Goal: Transaction & Acquisition: Download file/media

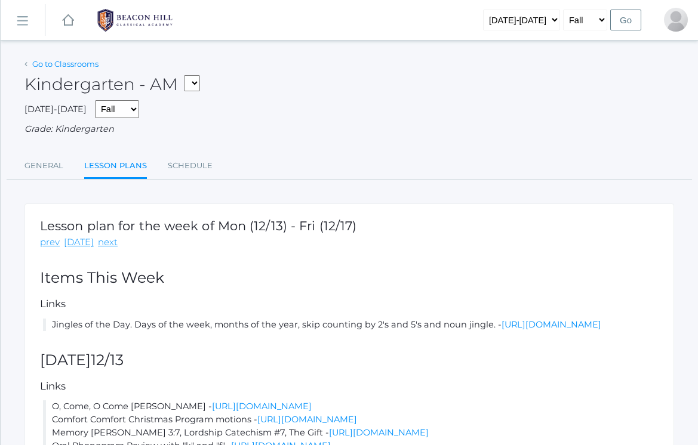
click at [59, 64] on link "Go to Classrooms" at bounding box center [65, 64] width 66 height 10
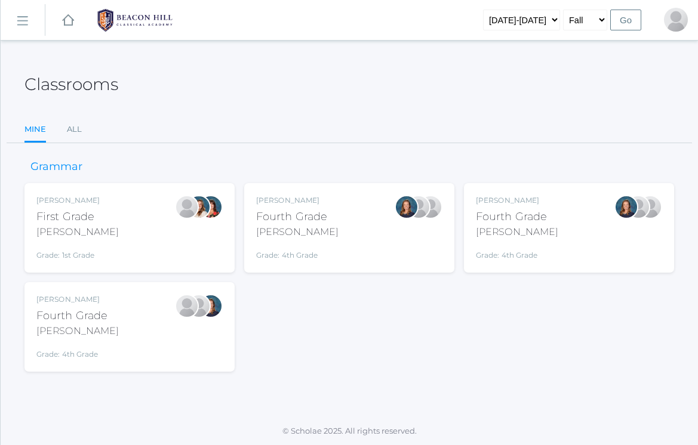
click at [341, 202] on div "[PERSON_NAME] Fourth Grade [PERSON_NAME] Grade: 4th Grade 04LA" at bounding box center [349, 228] width 186 height 66
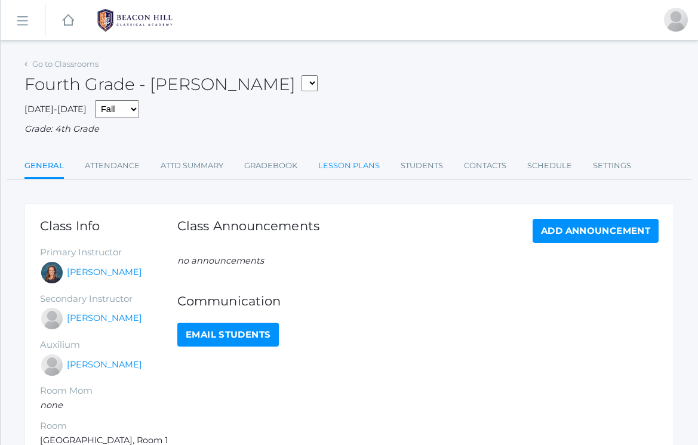
click at [325, 162] on link "Lesson Plans" at bounding box center [349, 166] width 62 height 24
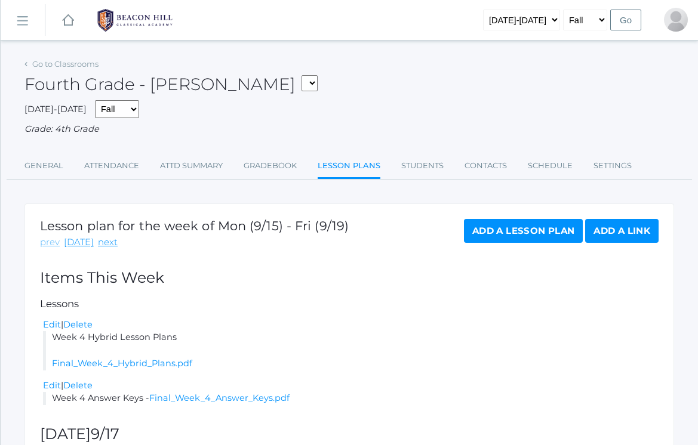
click at [54, 241] on link "prev" at bounding box center [50, 243] width 20 height 14
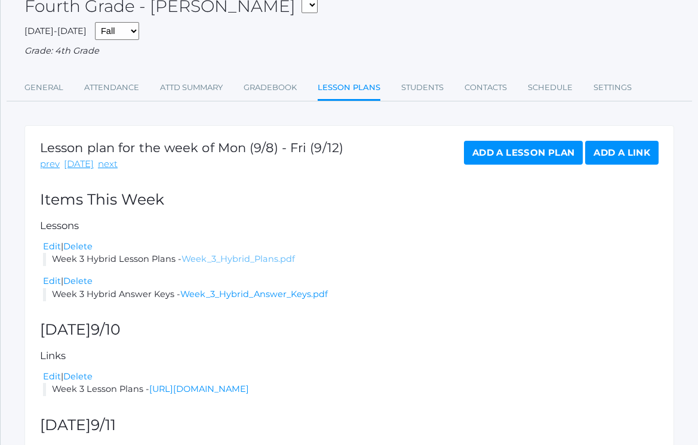
scroll to position [84, 0]
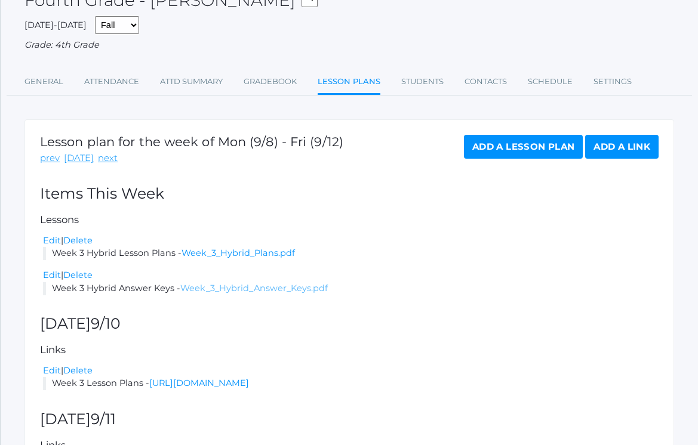
click at [239, 283] on link "Week_3_Hybrid_Answer_Keys.pdf" at bounding box center [253, 288] width 147 height 11
click at [228, 248] on link "Week_3_Hybrid_Plans.pdf" at bounding box center [238, 253] width 113 height 11
click at [48, 153] on link "prev" at bounding box center [50, 159] width 20 height 14
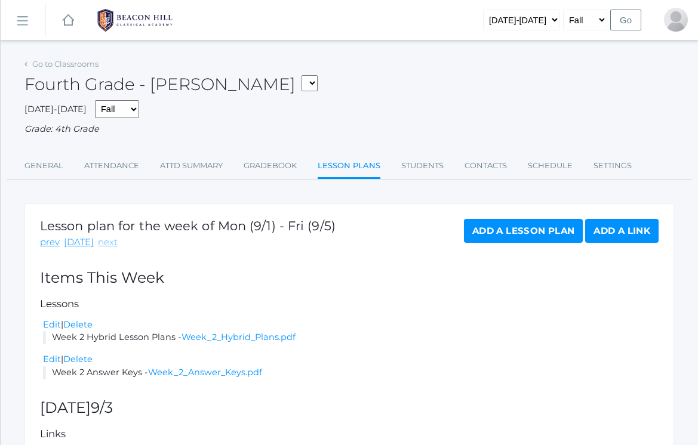
click at [98, 238] on link "next" at bounding box center [108, 243] width 20 height 14
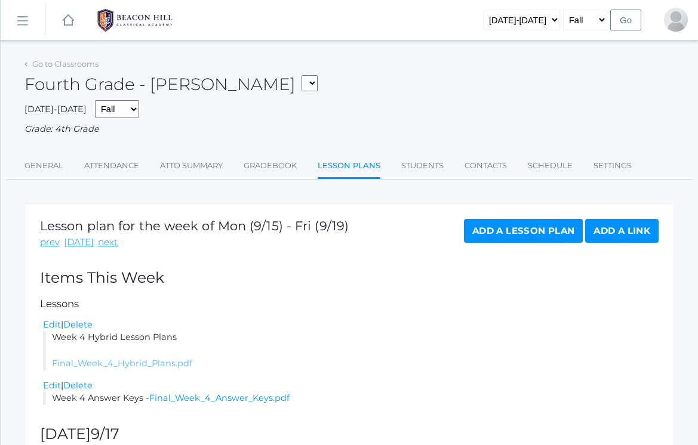
click at [124, 358] on link "Final_Week_4_Hybrid_Plans.pdf" at bounding box center [122, 363] width 140 height 11
click at [93, 68] on link "Go to Classrooms" at bounding box center [65, 64] width 66 height 10
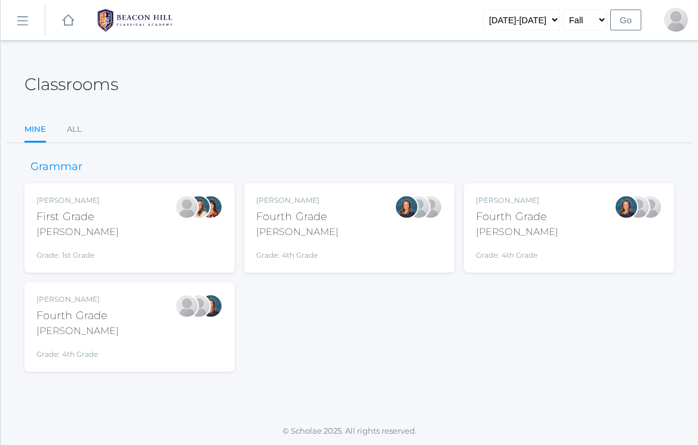
click at [314, 266] on div "Ellie Bradley Fourth Grade Bradley Grade: 4th Grade 04LA" at bounding box center [349, 228] width 210 height 90
